Goal: Check status: Check status

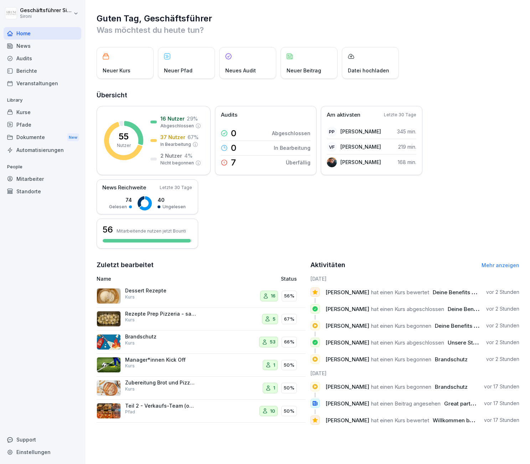
click at [28, 174] on div "Mitarbeiter" at bounding box center [43, 179] width 78 height 12
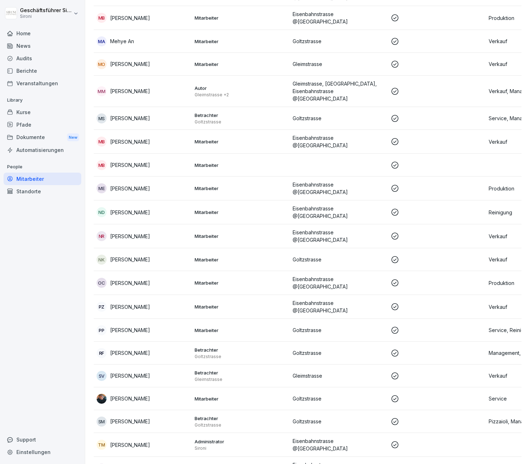
scroll to position [904, 0]
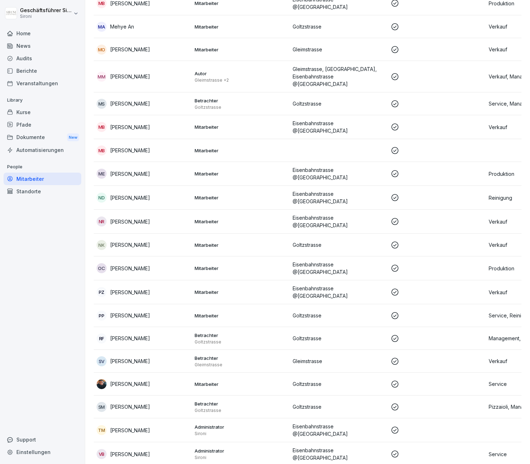
click at [145, 334] on p "[PERSON_NAME]" at bounding box center [130, 337] width 40 height 7
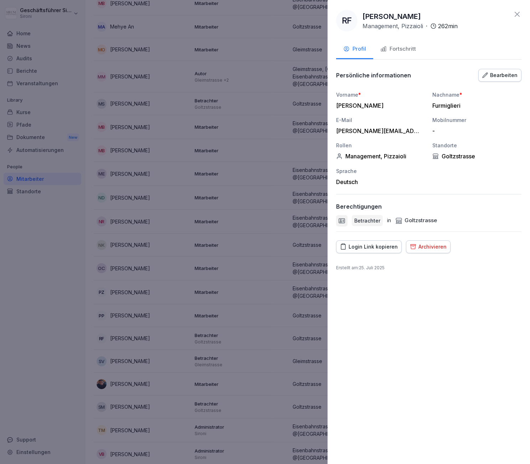
click at [395, 46] on div "Fortschritt" at bounding box center [398, 49] width 36 height 8
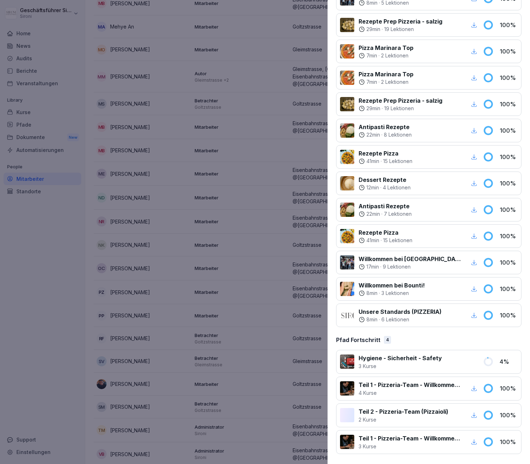
scroll to position [0, 0]
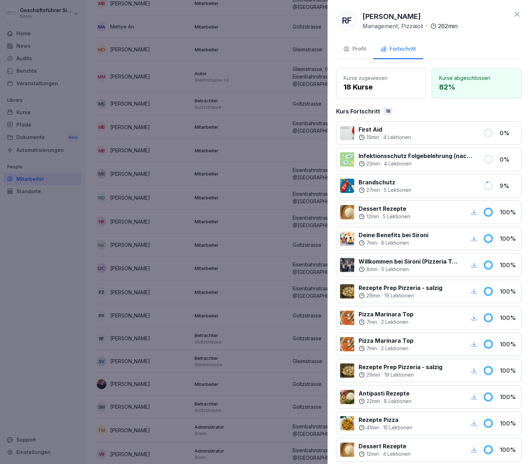
click at [518, 13] on icon at bounding box center [517, 14] width 5 height 5
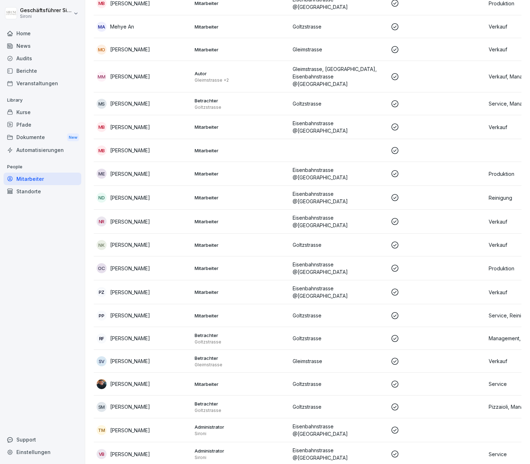
scroll to position [924, 0]
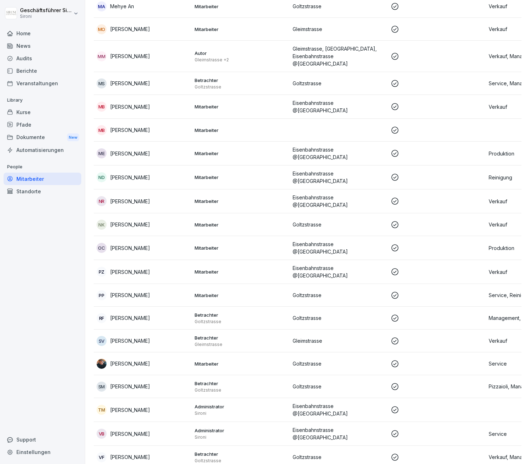
click at [129, 453] on p "[PERSON_NAME]" at bounding box center [130, 456] width 40 height 7
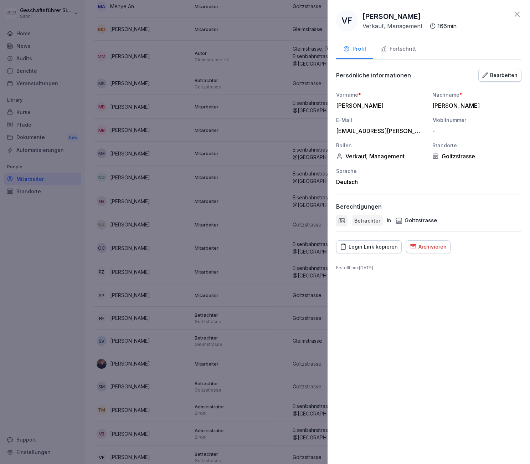
click at [396, 58] on button "Fortschritt" at bounding box center [398, 49] width 50 height 19
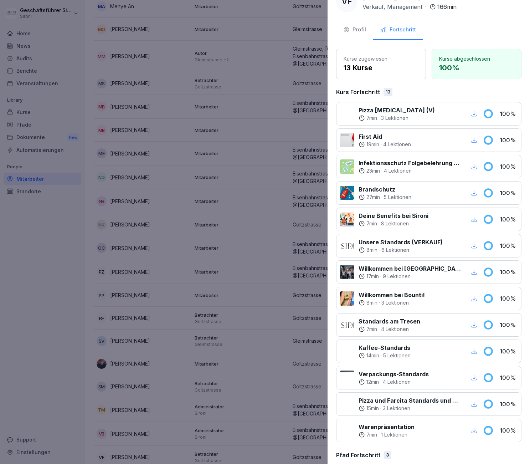
scroll to position [0, 0]
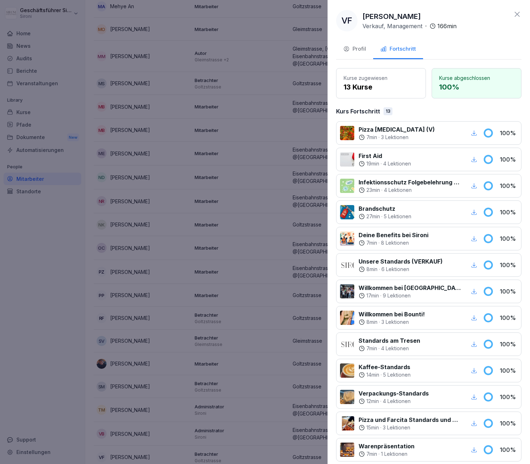
click at [30, 281] on div at bounding box center [265, 232] width 530 height 464
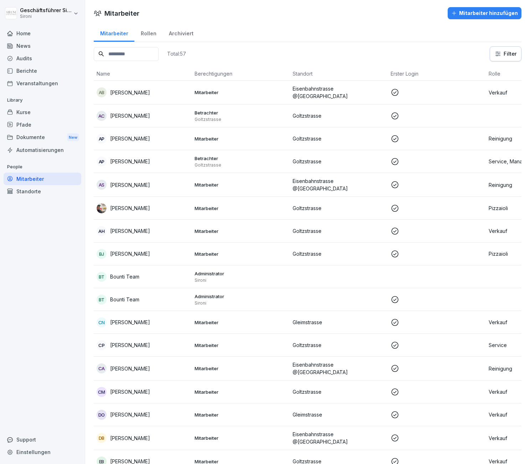
click at [130, 231] on p "[PERSON_NAME]" at bounding box center [130, 230] width 40 height 7
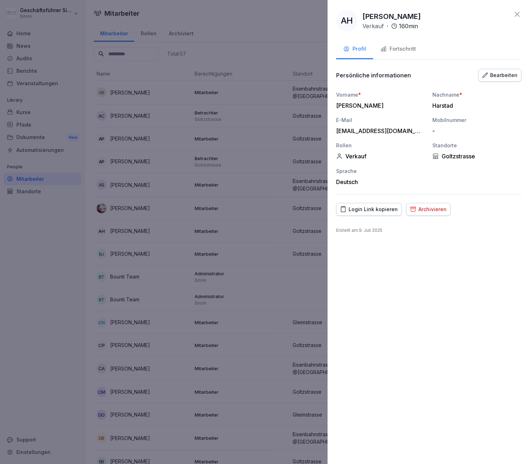
click at [253, 48] on div at bounding box center [265, 232] width 530 height 464
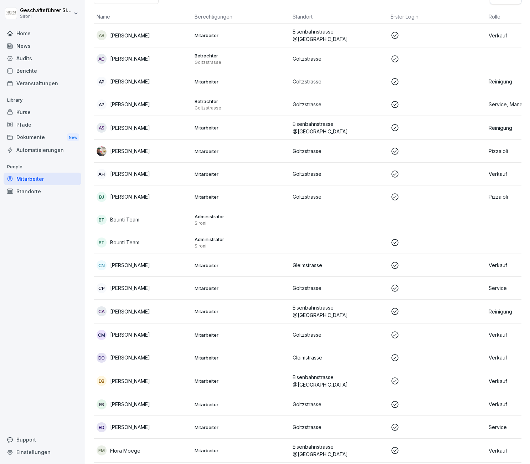
scroll to position [241, 0]
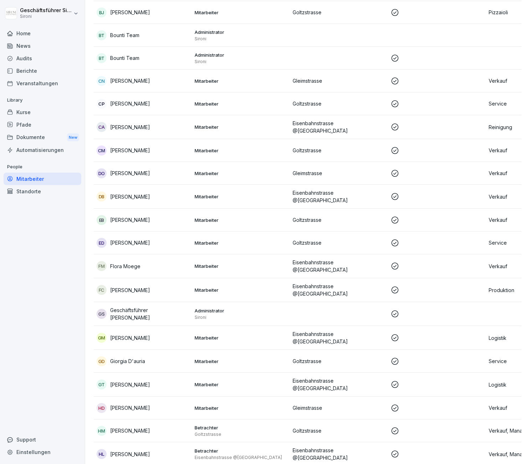
click at [143, 215] on div "EB [PERSON_NAME]" at bounding box center [143, 220] width 92 height 10
